Goal: Transaction & Acquisition: Purchase product/service

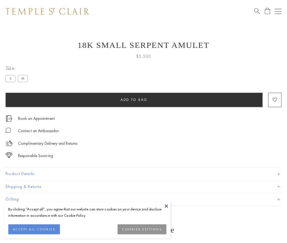
scroll to position [22, 0]
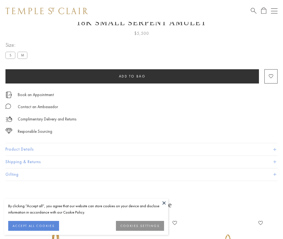
click at [132, 76] on span "Add to bag" at bounding box center [132, 76] width 27 height 5
